Goal: Transaction & Acquisition: Purchase product/service

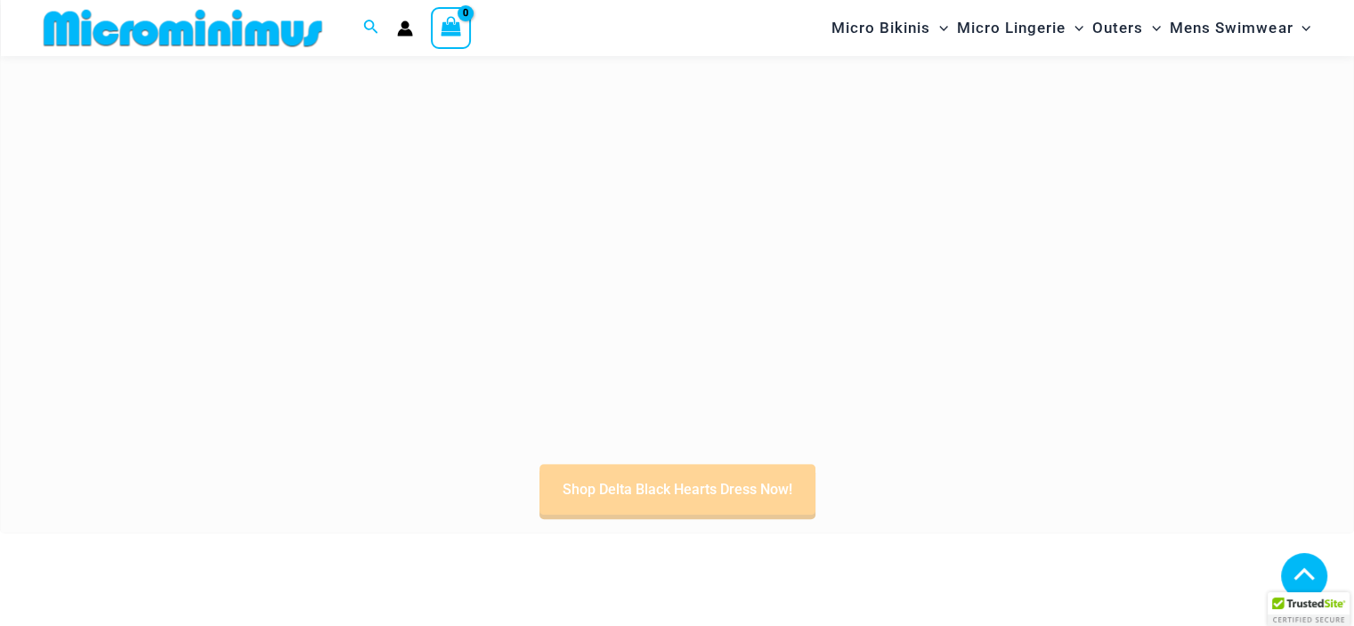
scroll to position [1302, 0]
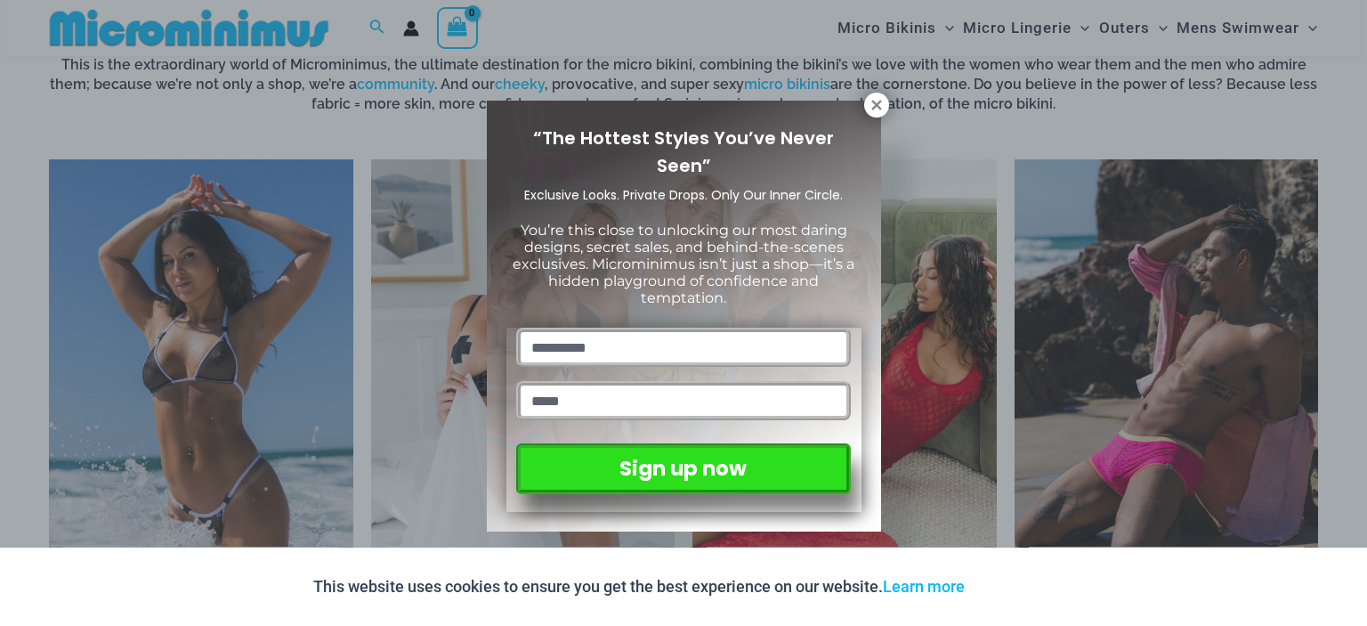
click at [875, 104] on icon at bounding box center [876, 105] width 10 height 10
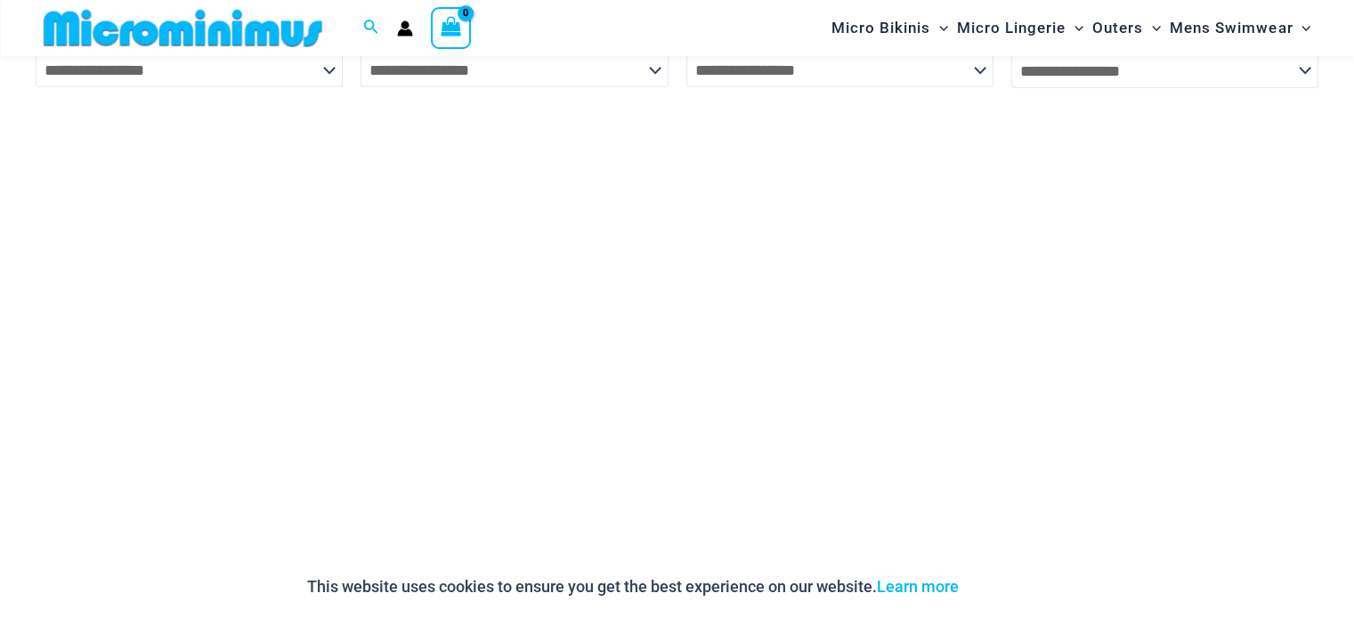
scroll to position [4964, 0]
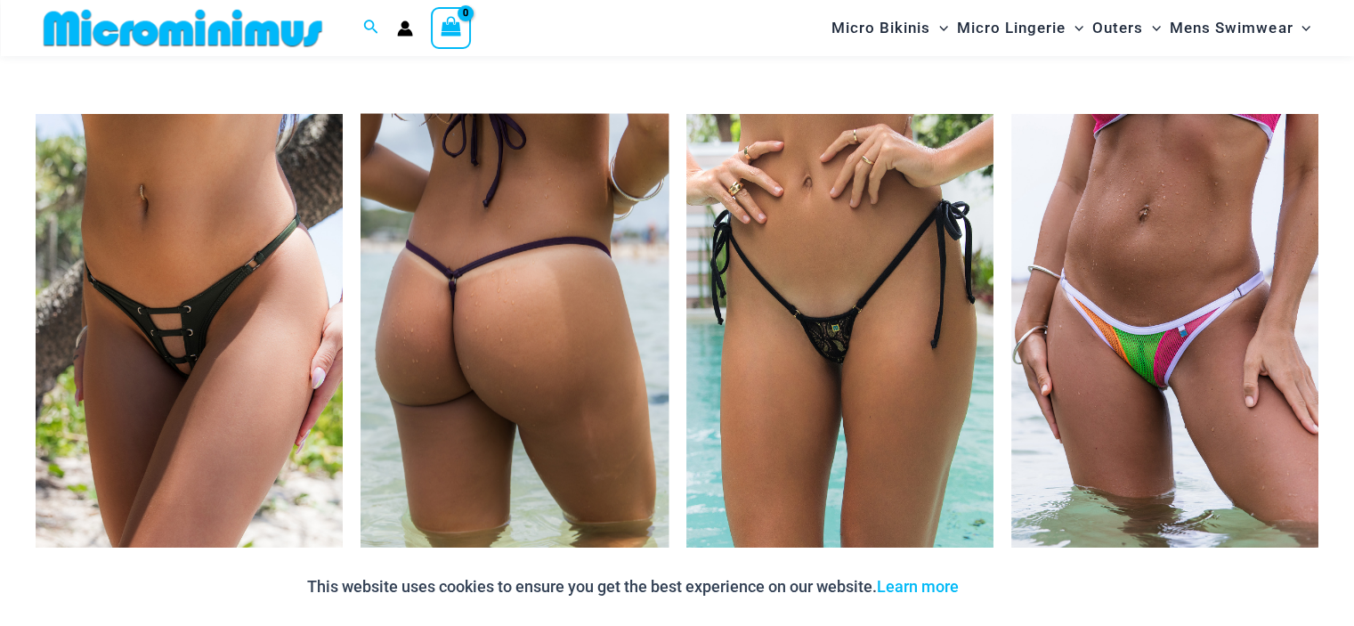
click at [518, 382] on img at bounding box center [514, 344] width 307 height 461
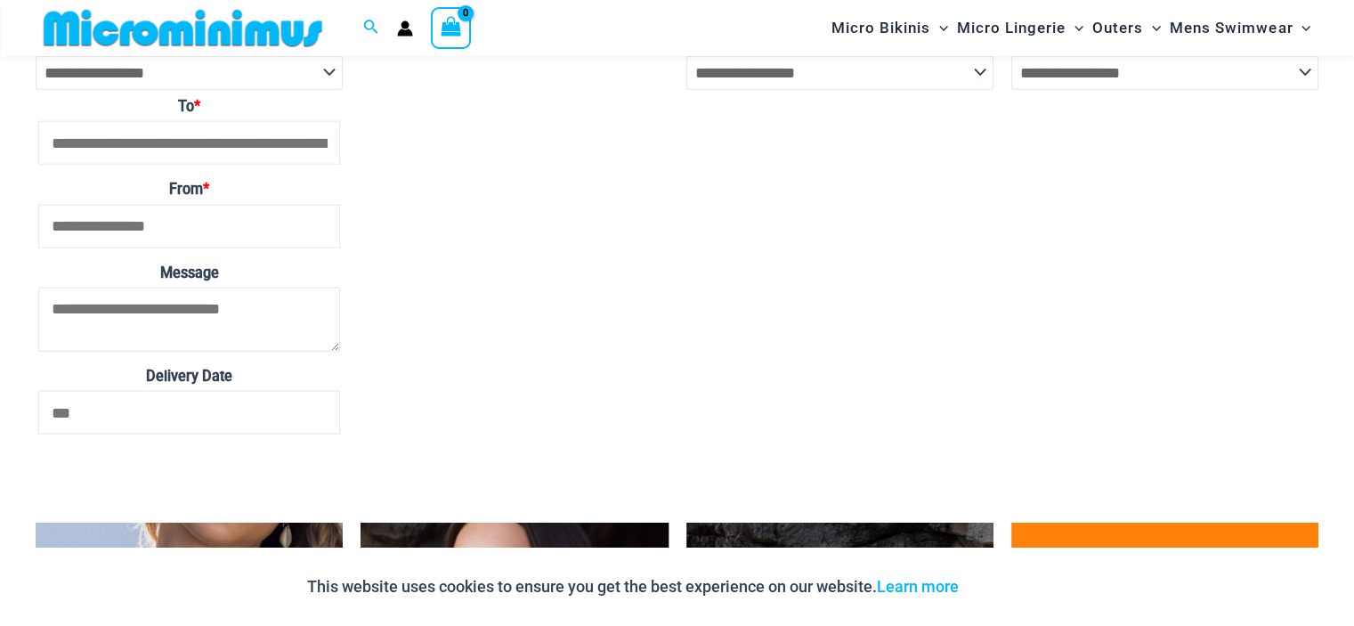
scroll to position [4202, 0]
